Goal: Check status: Check status

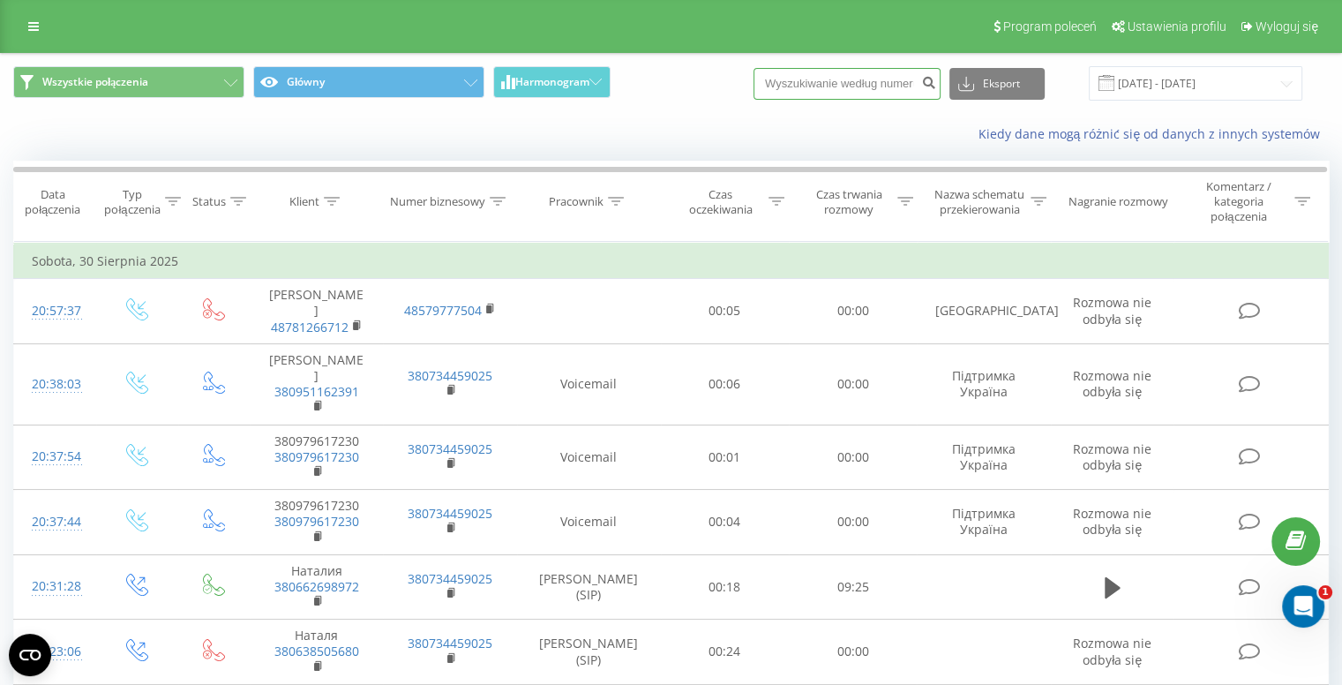
click at [871, 82] on input at bounding box center [847, 84] width 187 height 32
paste input "48733961033"
type input "48733961033"
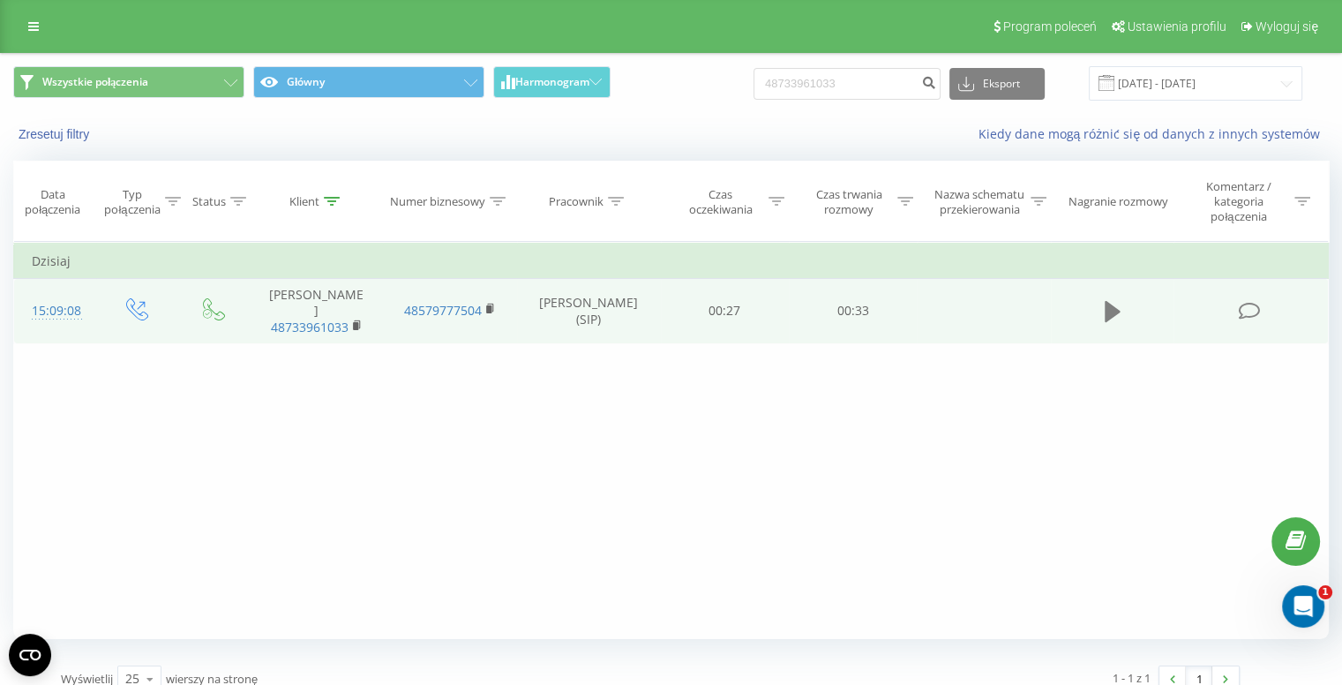
click at [1108, 299] on icon at bounding box center [1113, 311] width 16 height 25
